Goal: Communication & Community: Answer question/provide support

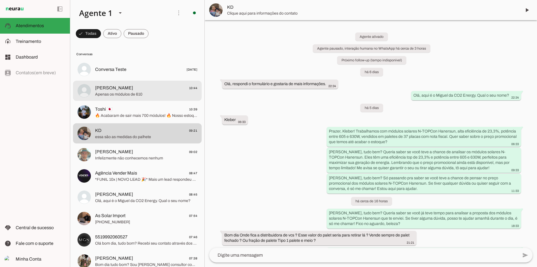
click at [129, 86] on span "[PERSON_NAME] 10:44" at bounding box center [146, 87] width 102 height 7
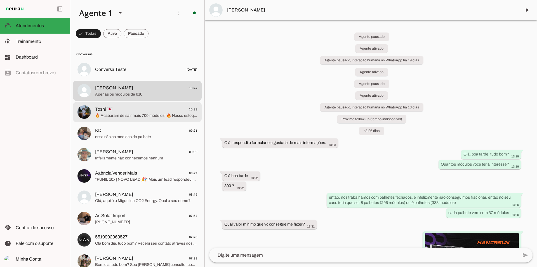
click at [149, 79] on md-item "Toshi 🇯🇵 10:39 🔥 Acabaram de sair mais 700 módulos! 🔥 Nosso estoque está finali…" at bounding box center [137, 69] width 129 height 20
